Goal: Obtain resource: Download file/media

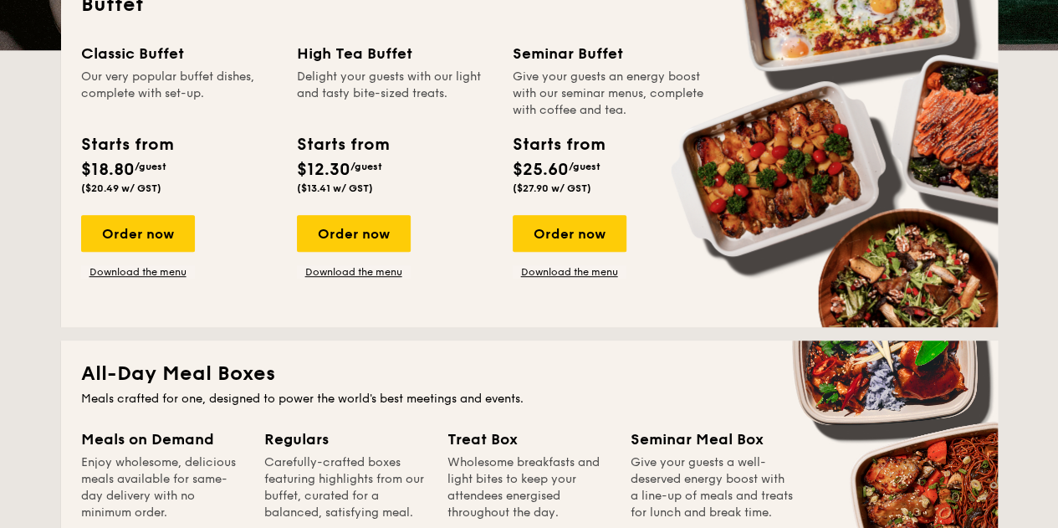
scroll to position [335, 0]
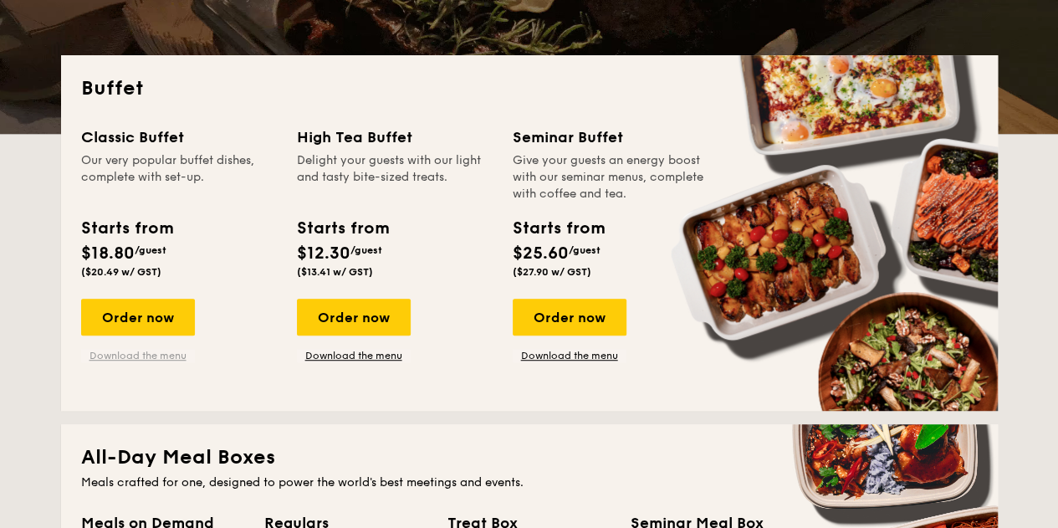
click at [166, 359] on link "Download the menu" at bounding box center [138, 355] width 114 height 13
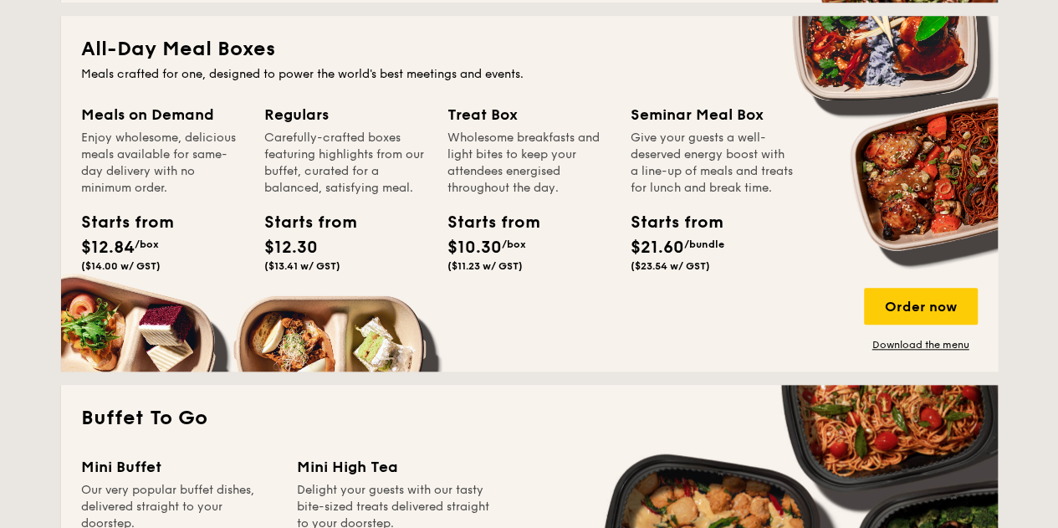
scroll to position [586, 0]
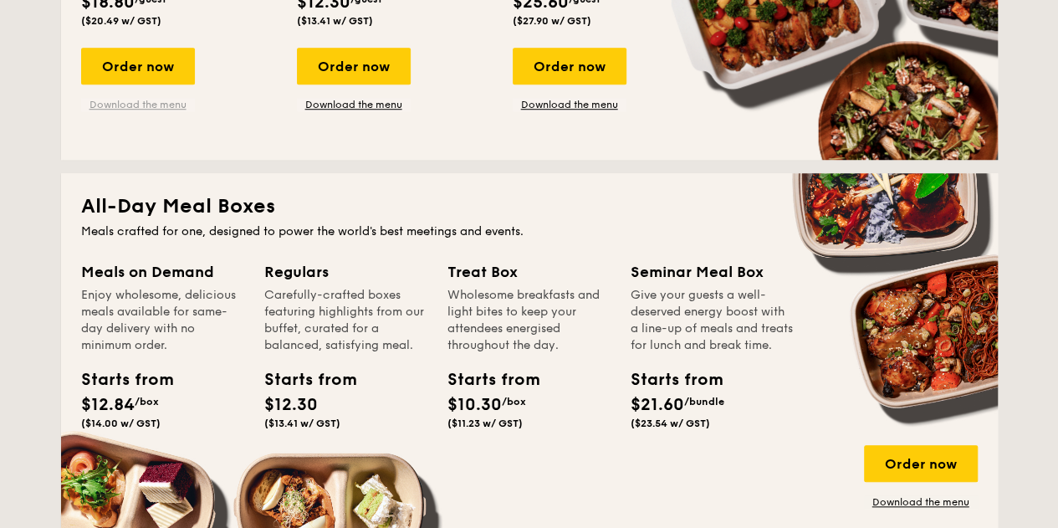
click at [147, 100] on link "Download the menu" at bounding box center [138, 104] width 114 height 13
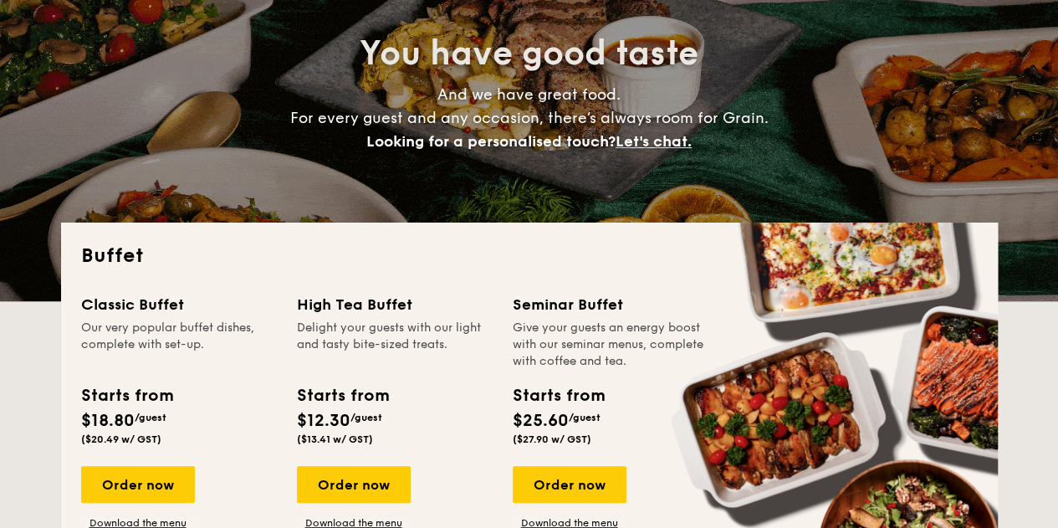
scroll to position [0, 0]
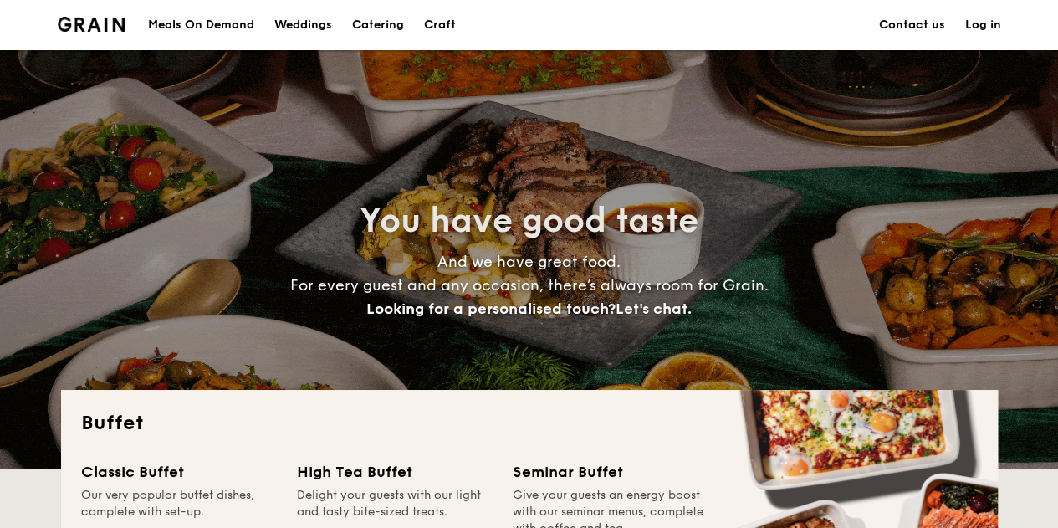
click at [221, 19] on div "Meals On Demand" at bounding box center [201, 25] width 106 height 50
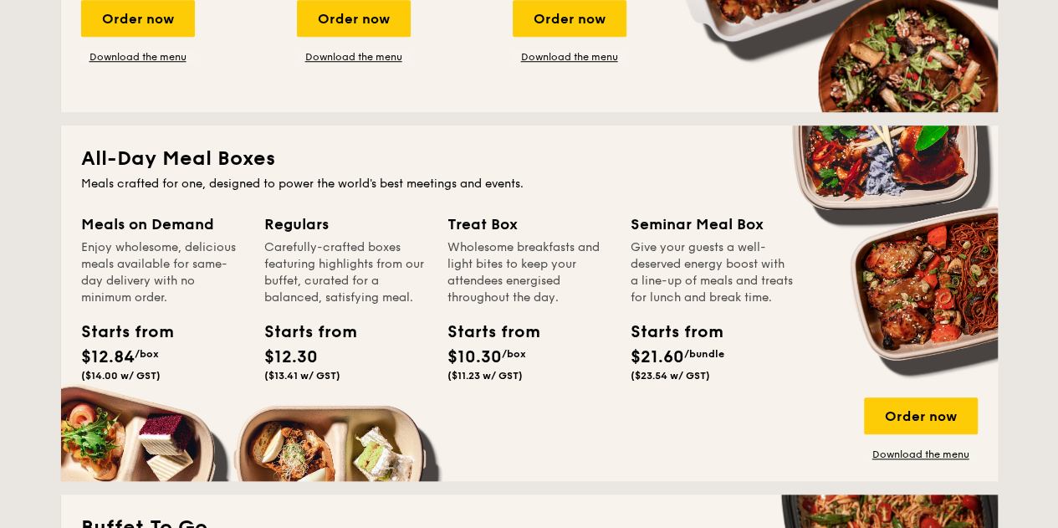
scroll to position [669, 0]
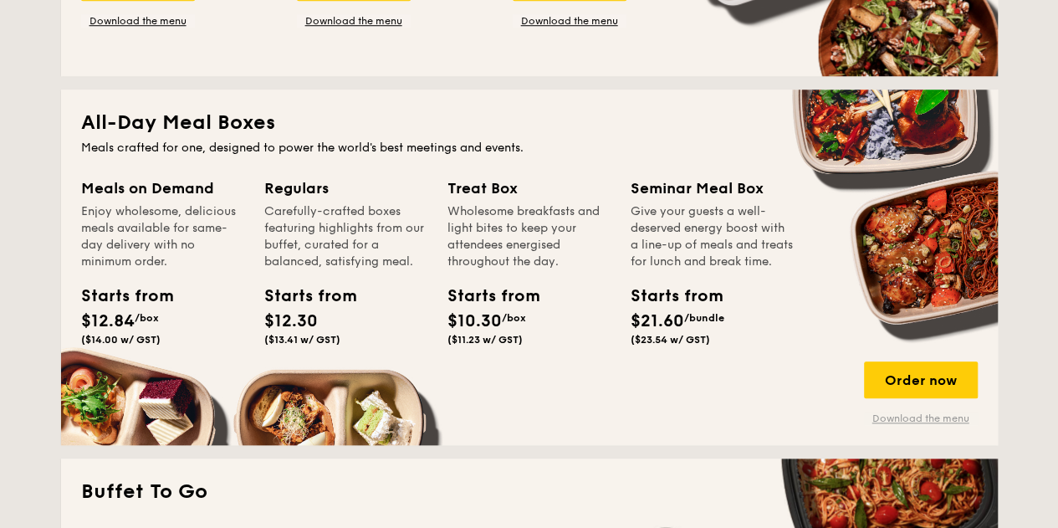
click at [956, 416] on link "Download the menu" at bounding box center [921, 418] width 114 height 13
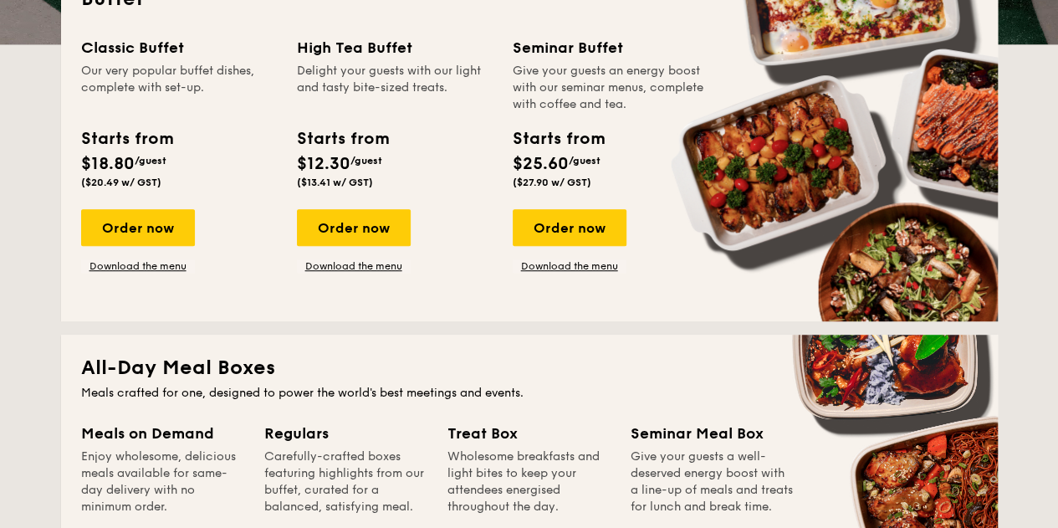
scroll to position [418, 0]
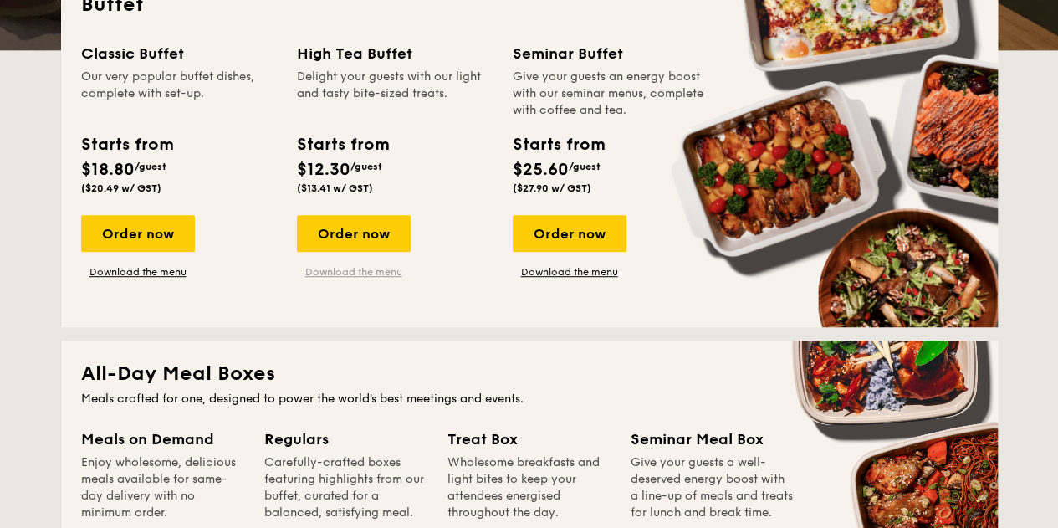
click at [327, 275] on link "Download the menu" at bounding box center [354, 271] width 114 height 13
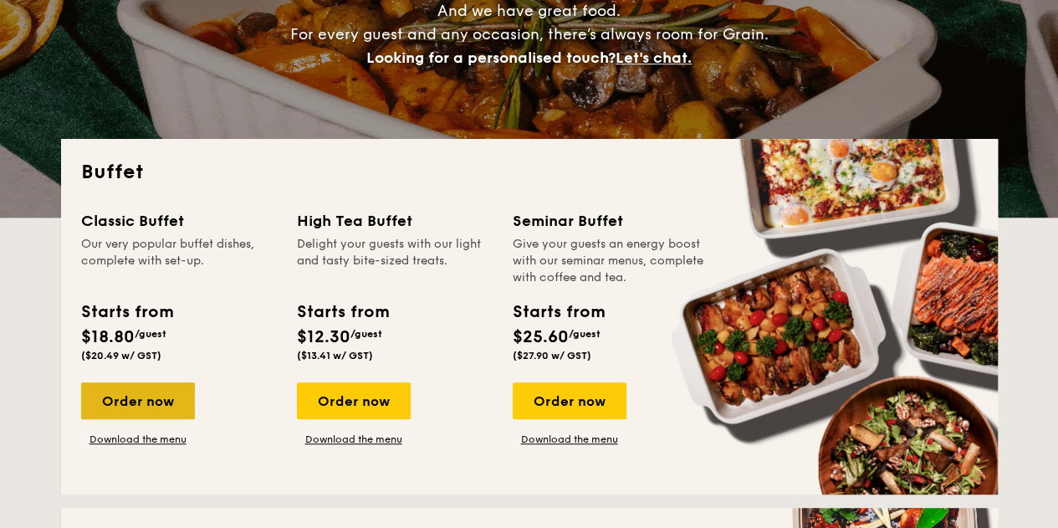
scroll to position [335, 0]
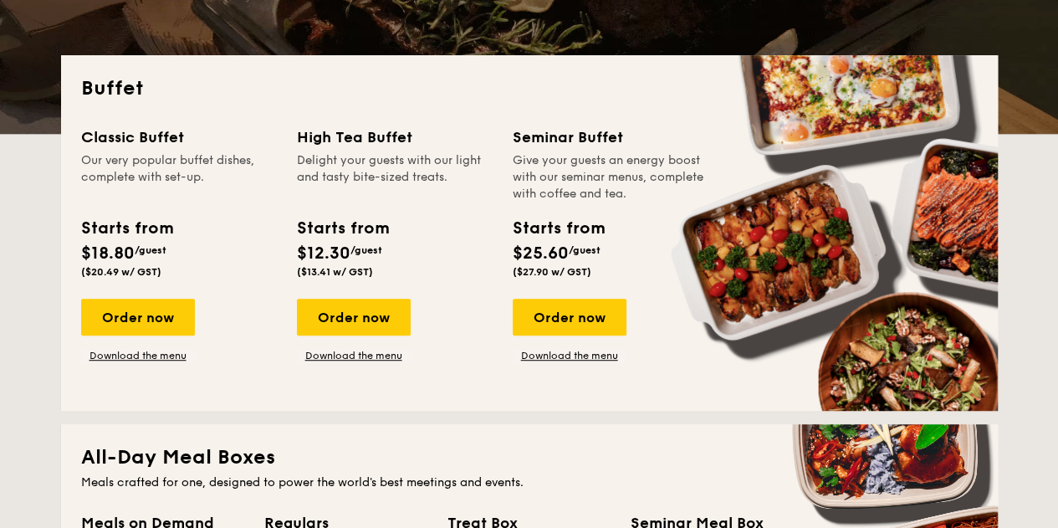
click at [194, 386] on div "Classic Buffet Our very popular buffet dishes, complete with set-up. Starts fro…" at bounding box center [529, 257] width 897 height 265
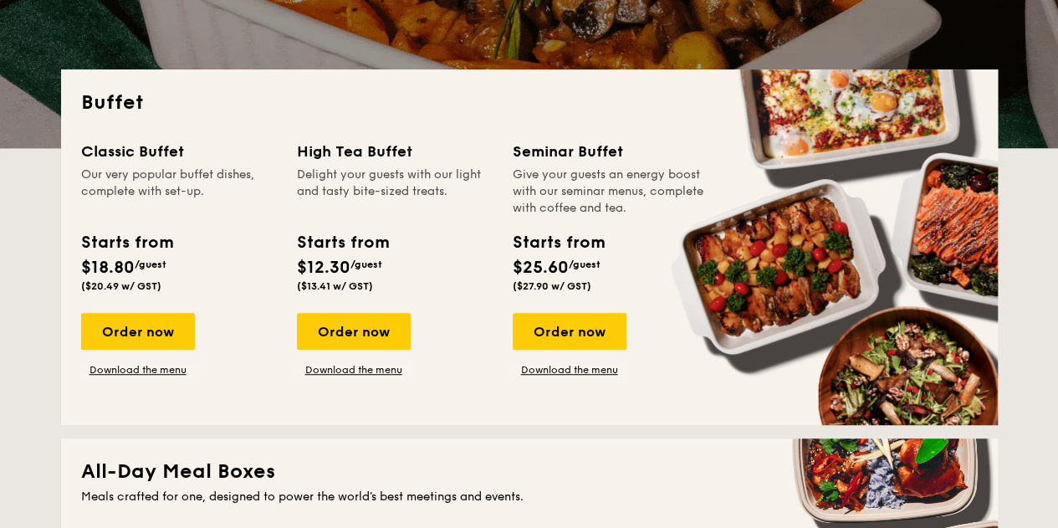
scroll to position [418, 0]
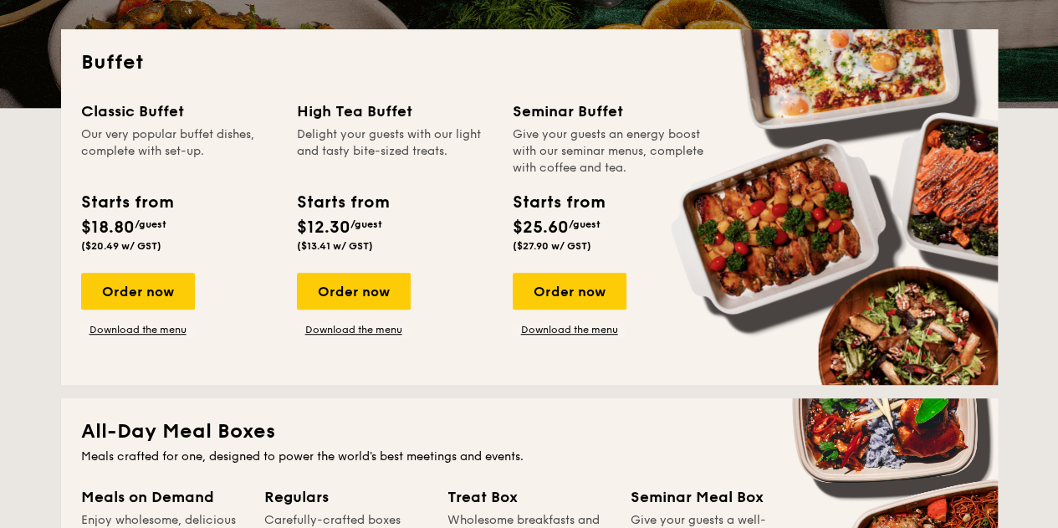
scroll to position [335, 0]
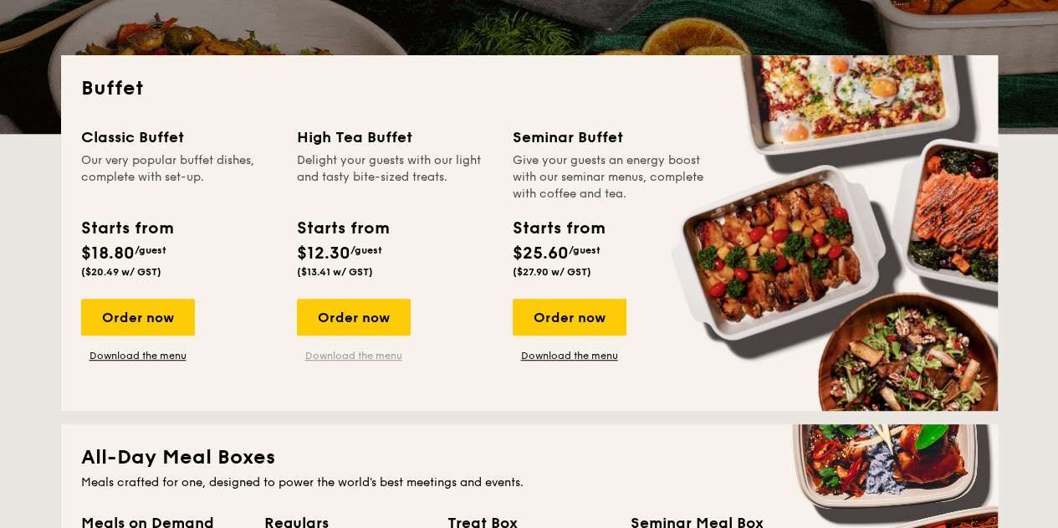
click at [385, 360] on link "Download the menu" at bounding box center [354, 355] width 114 height 13
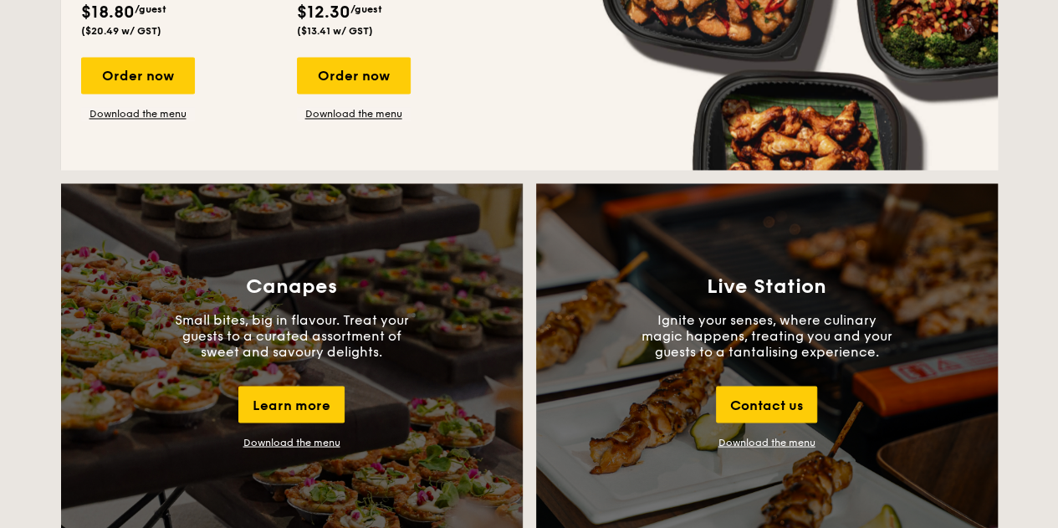
scroll to position [1339, 0]
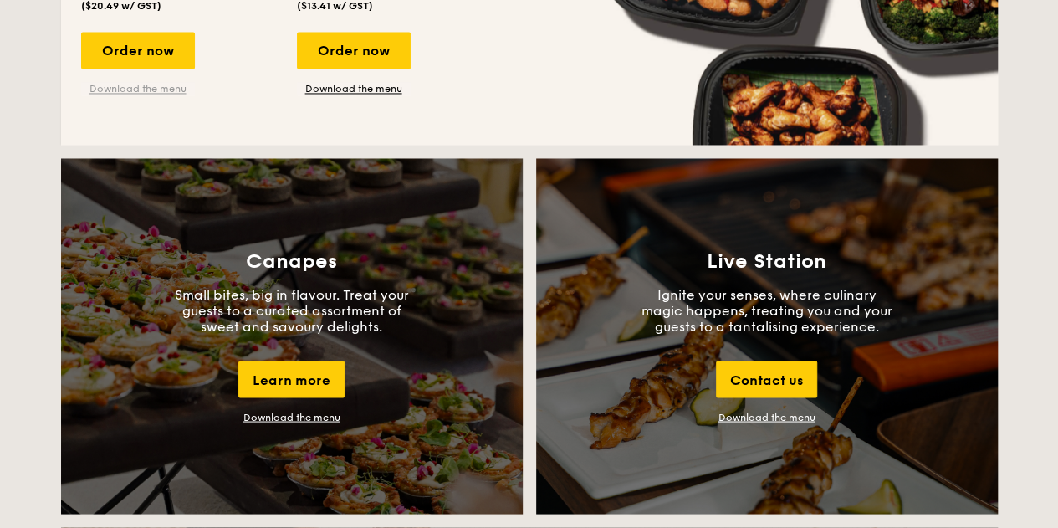
click at [167, 91] on link "Download the menu" at bounding box center [138, 88] width 114 height 13
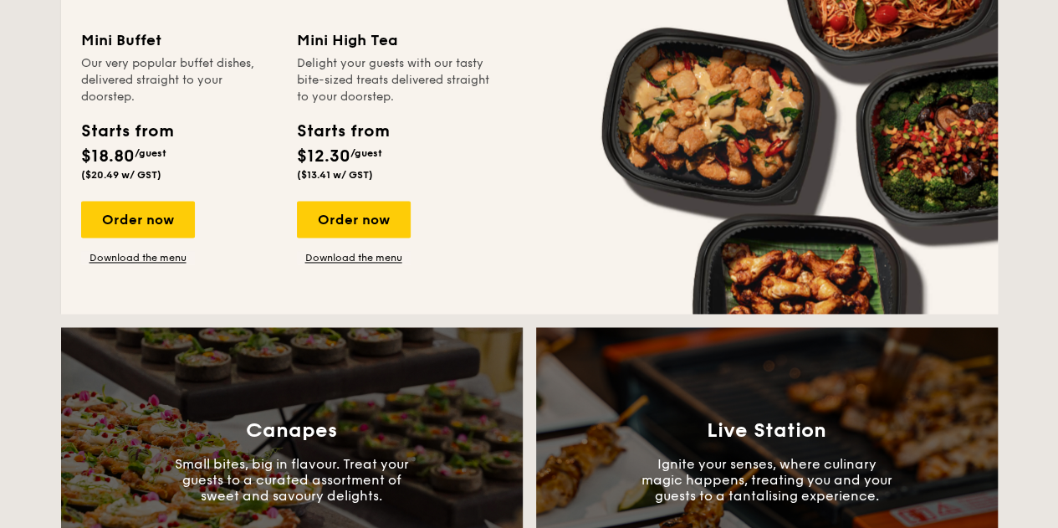
scroll to position [1004, 0]
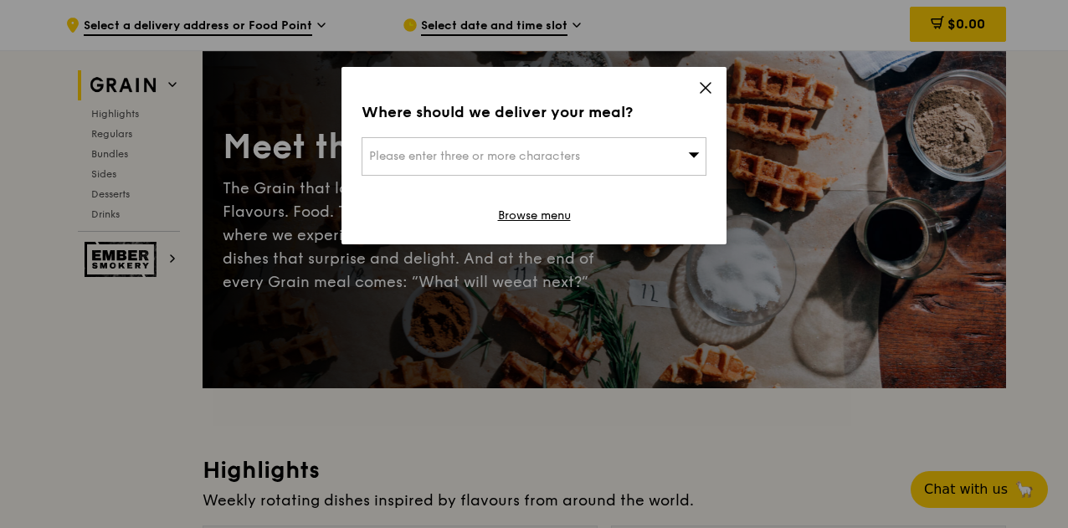
click at [698, 94] on icon at bounding box center [705, 87] width 15 height 15
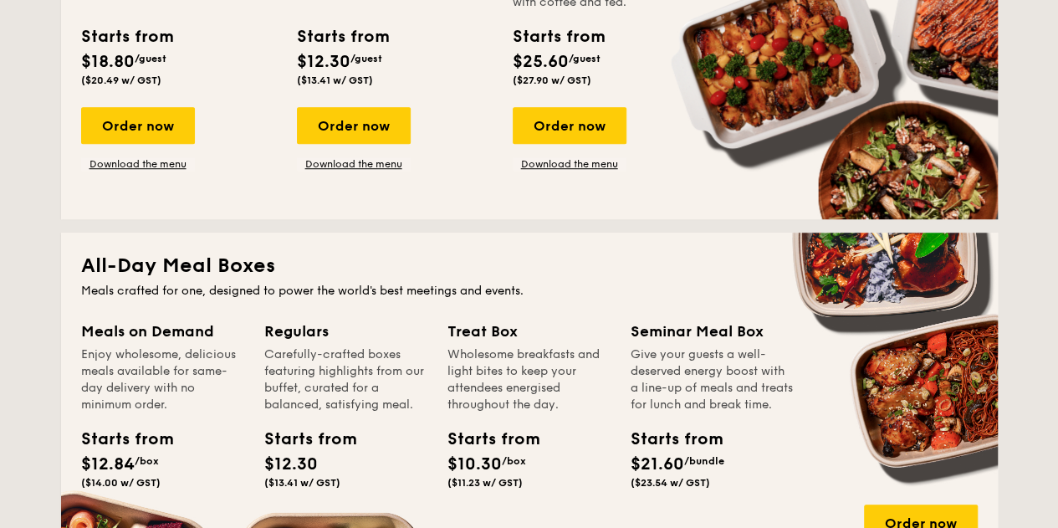
scroll to position [586, 0]
